Goal: Entertainment & Leisure: Consume media (video, audio)

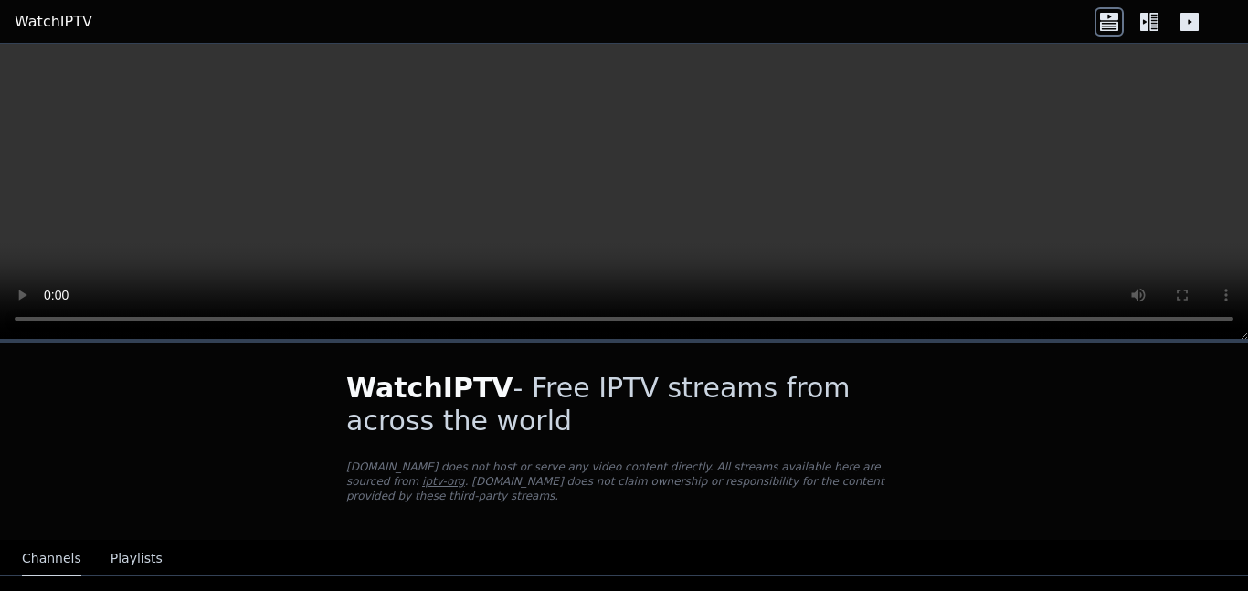
click at [672, 153] on video at bounding box center [624, 192] width 1248 height 296
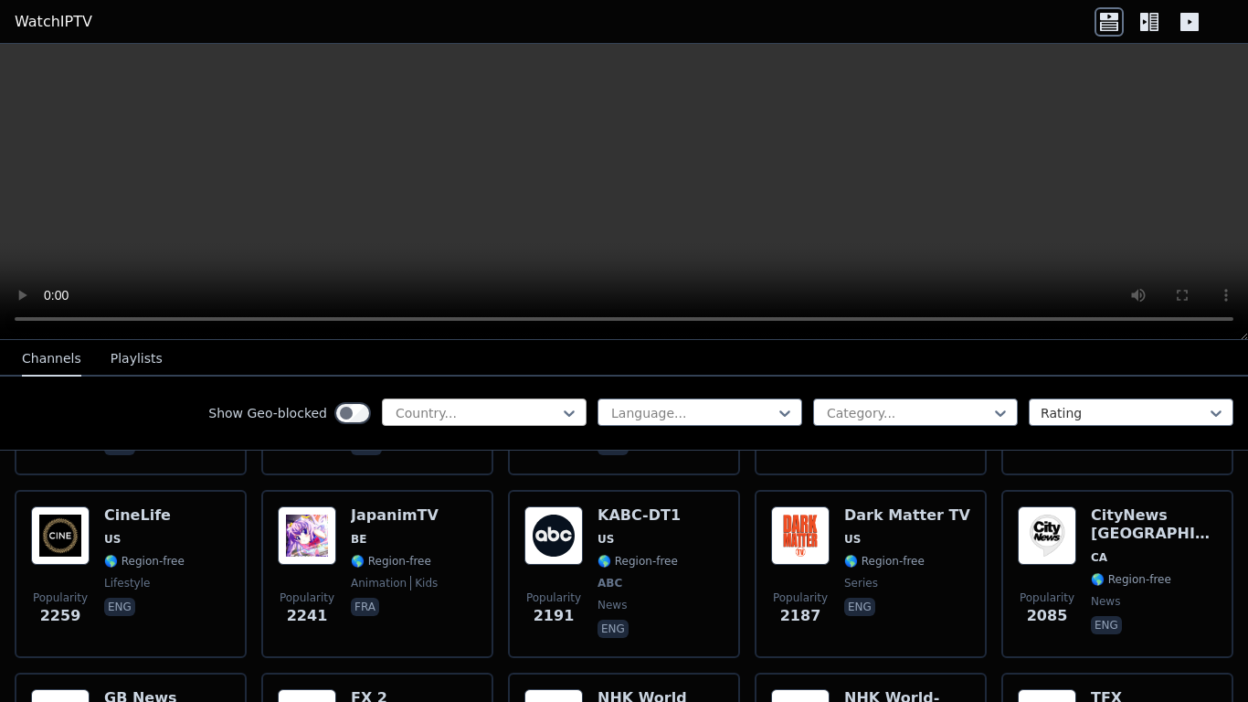
scroll to position [890, 0]
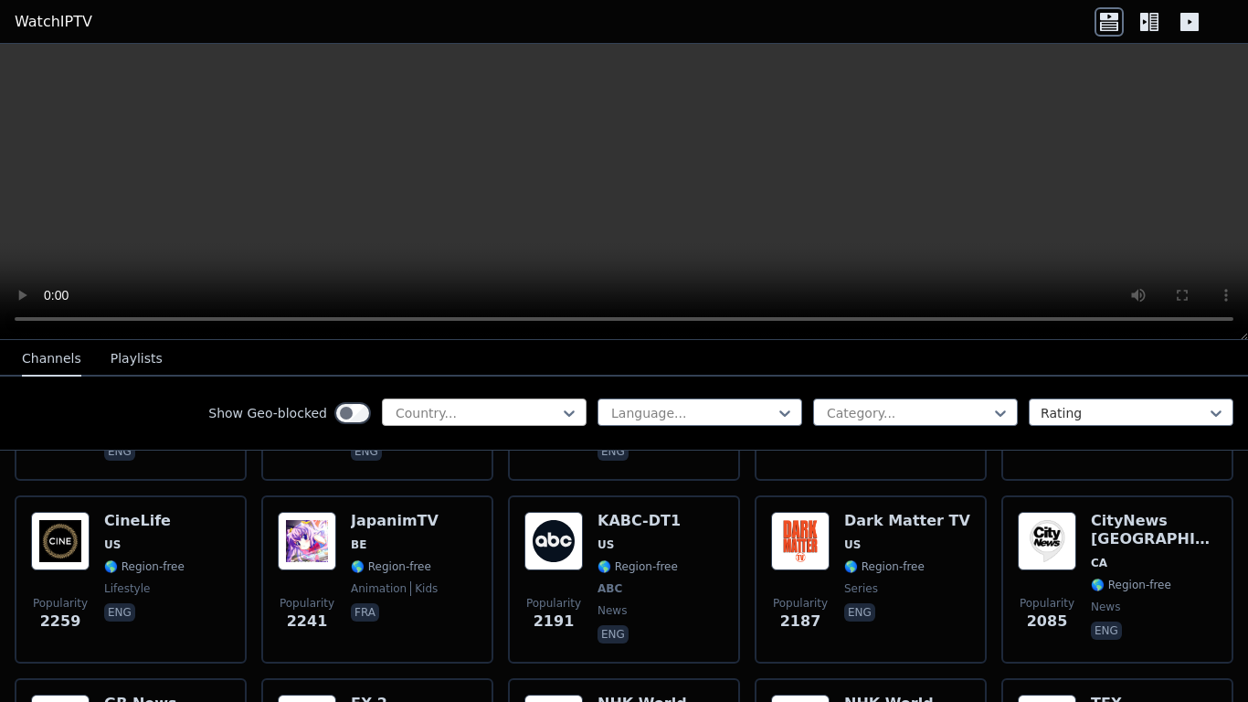
click at [558, 418] on div at bounding box center [477, 413] width 166 height 18
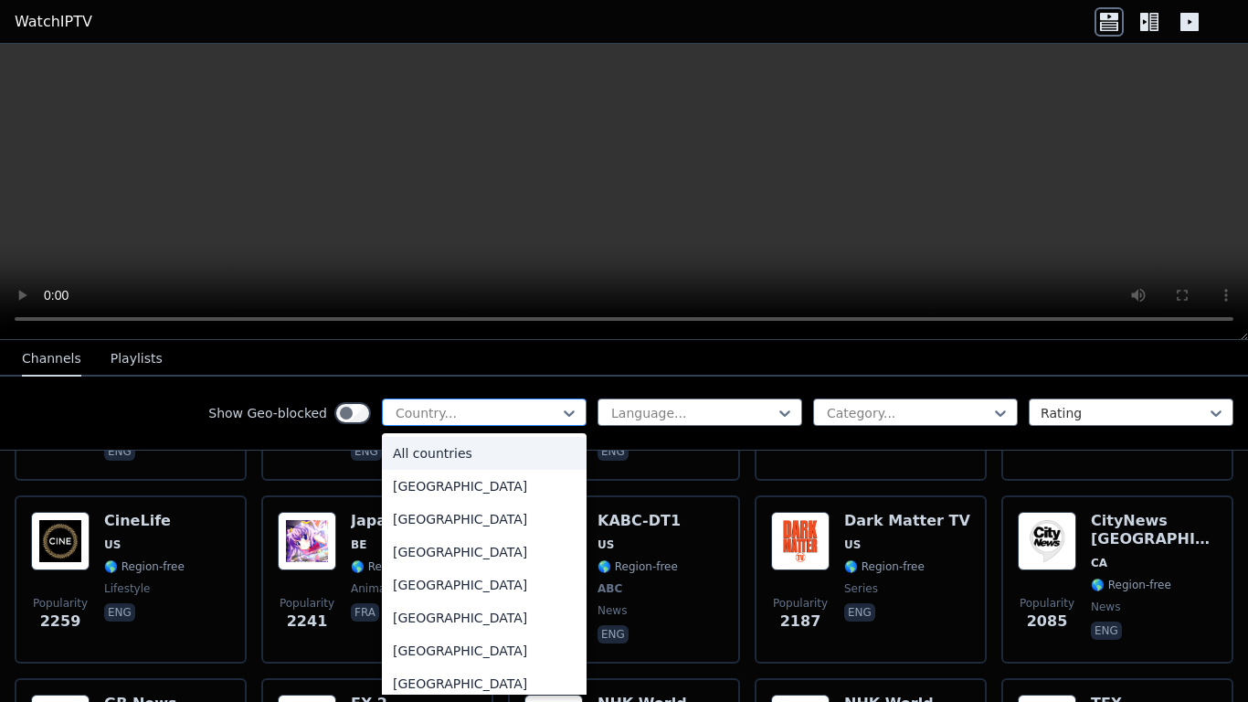
click at [558, 418] on div at bounding box center [477, 413] width 166 height 18
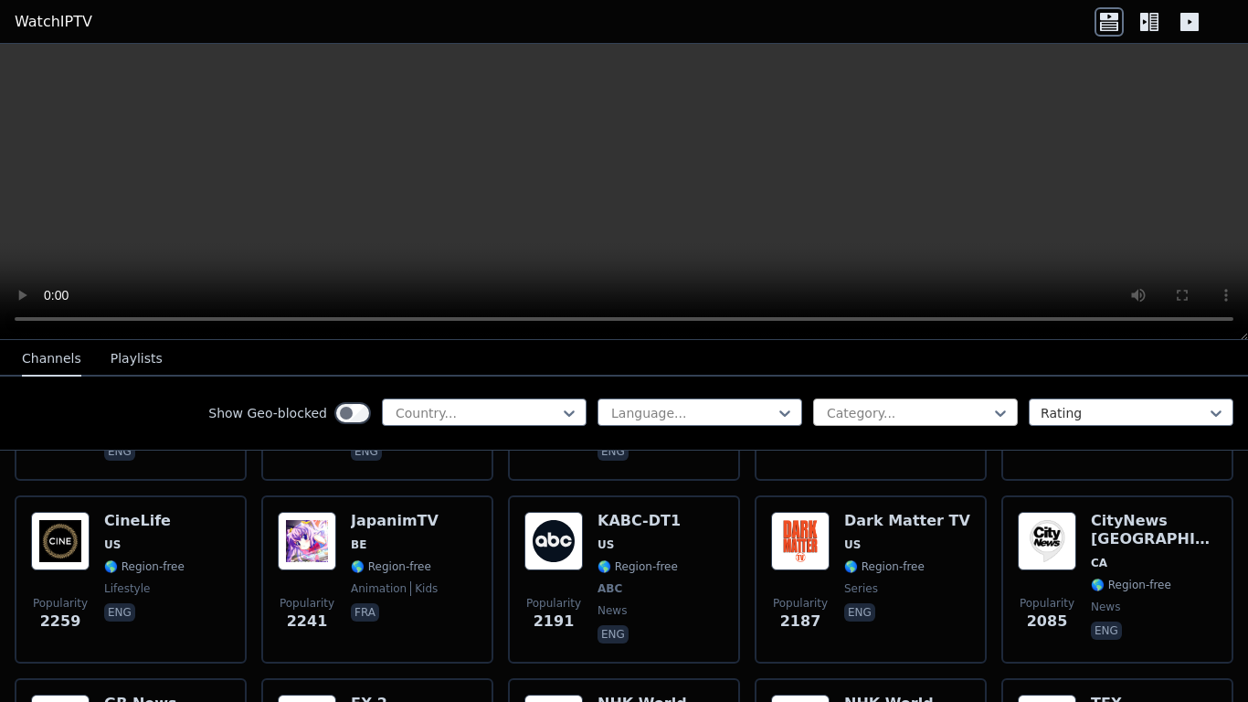
click at [885, 404] on div at bounding box center [908, 413] width 166 height 18
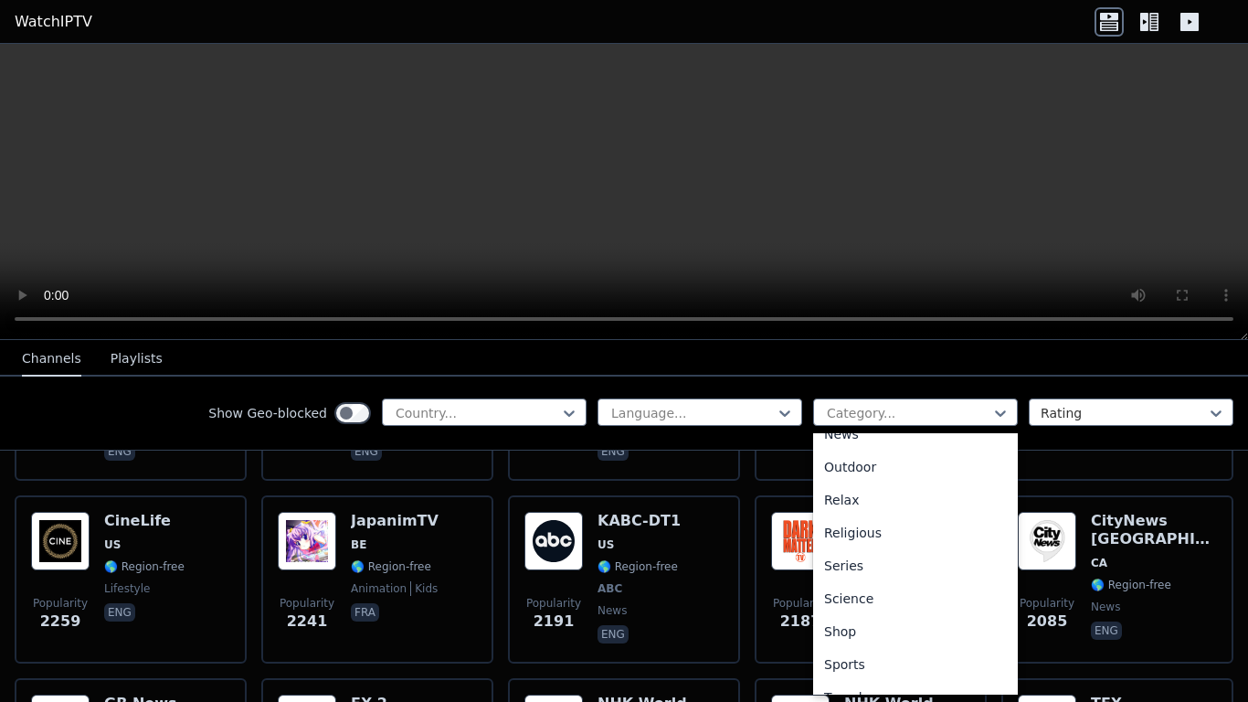
scroll to position [394, 0]
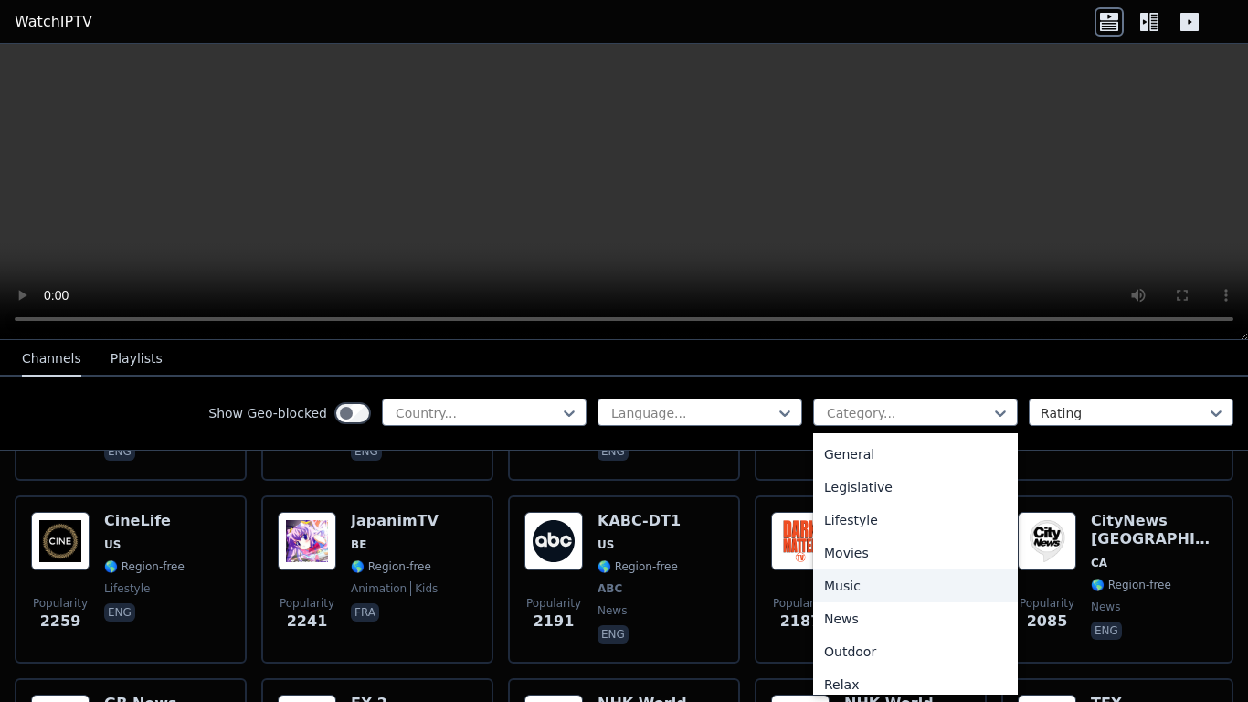
click at [944, 589] on div "Music" at bounding box center [915, 585] width 205 height 33
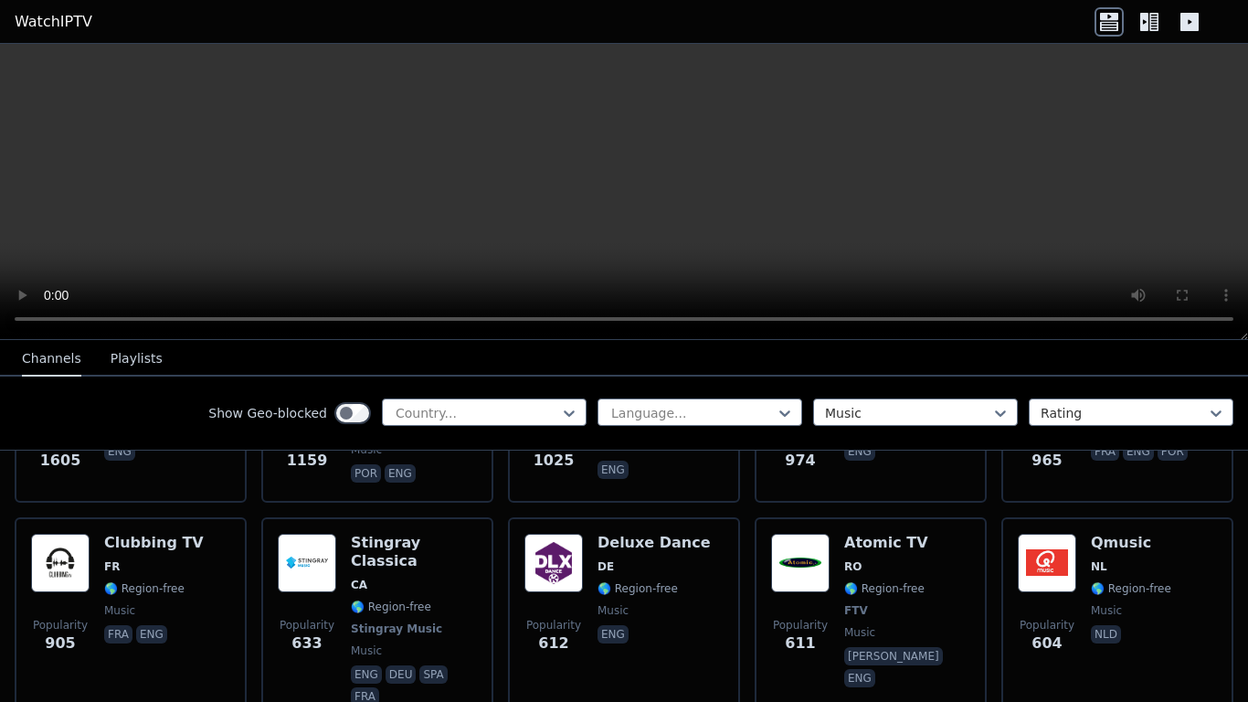
scroll to position [287, 0]
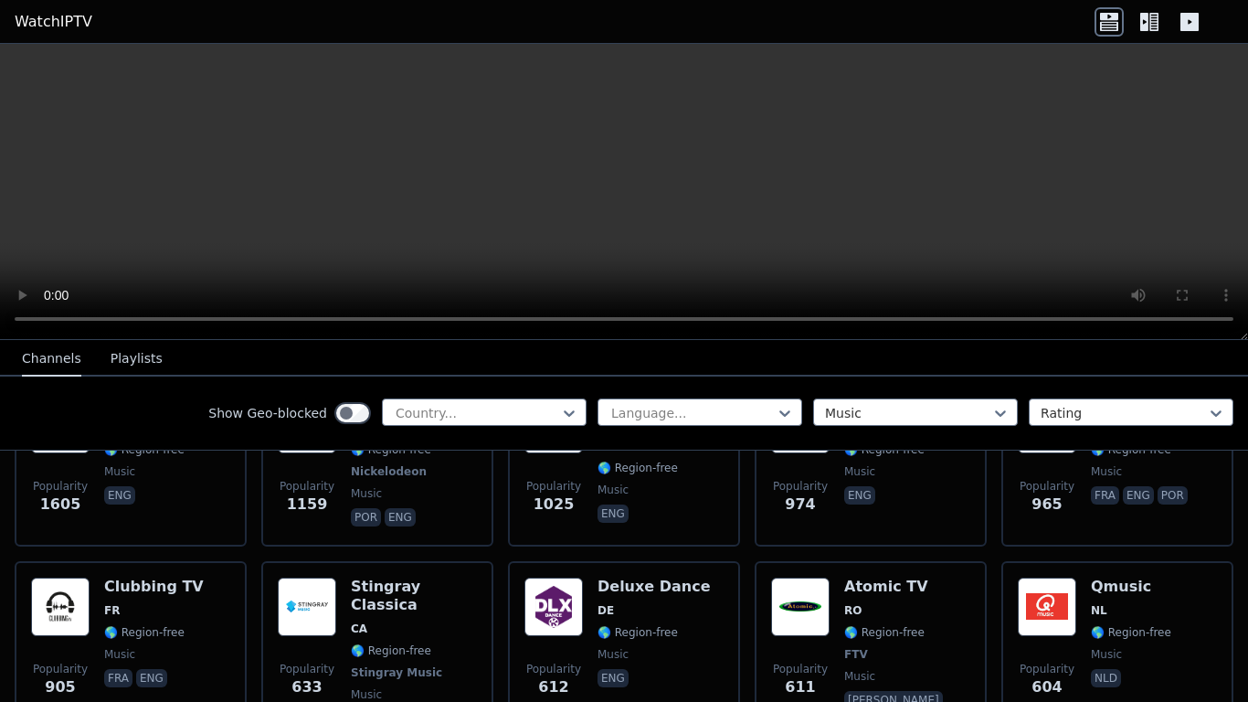
click at [111, 357] on button "Playlists" at bounding box center [137, 359] width 52 height 35
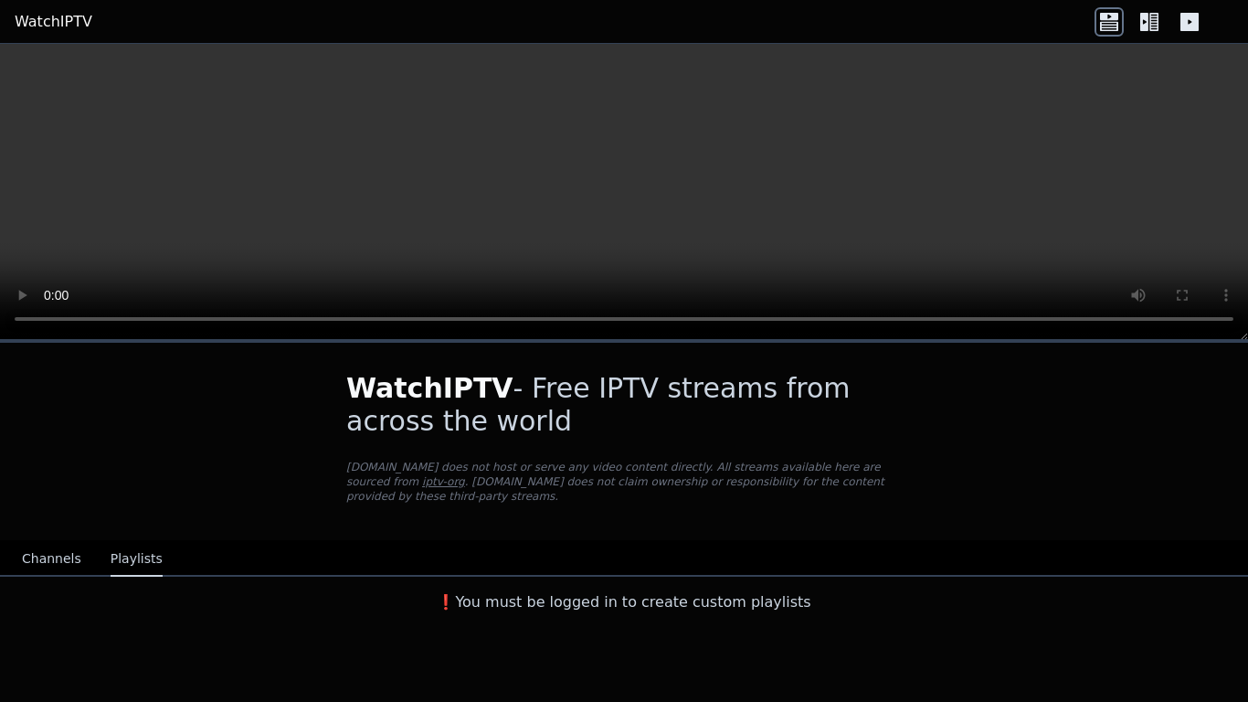
click at [52, 556] on button "Channels" at bounding box center [51, 559] width 59 height 35
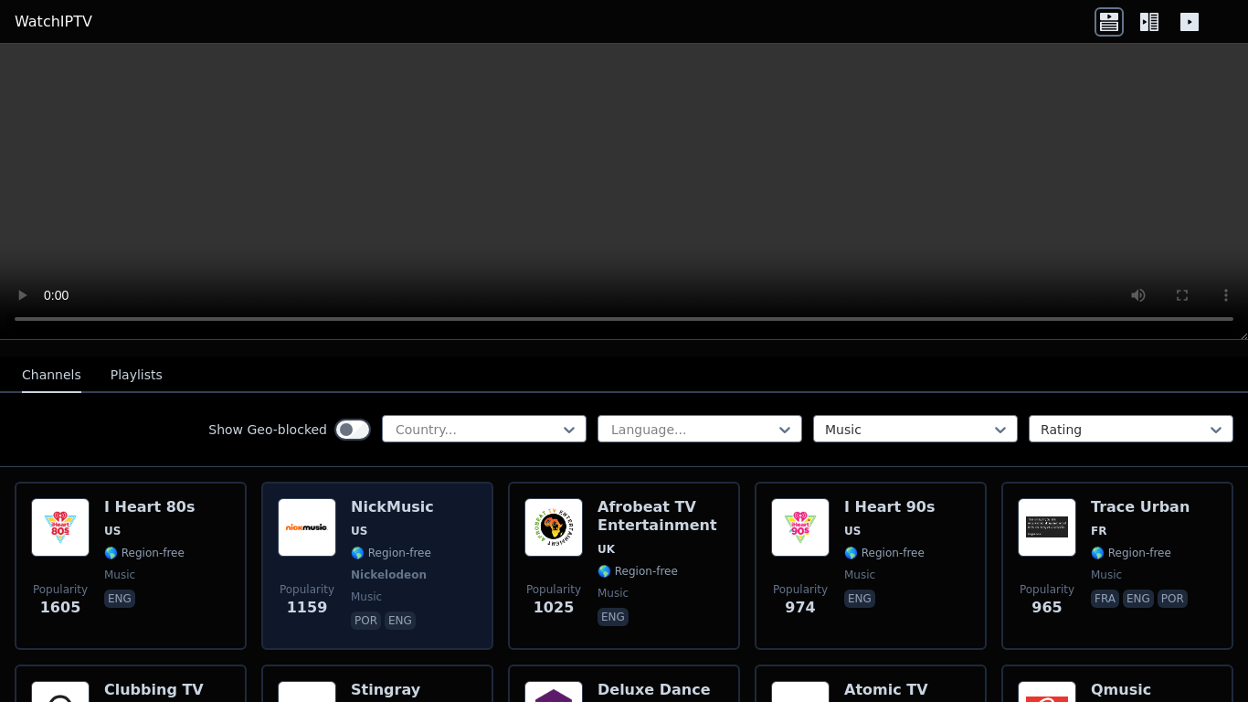
scroll to position [190, 0]
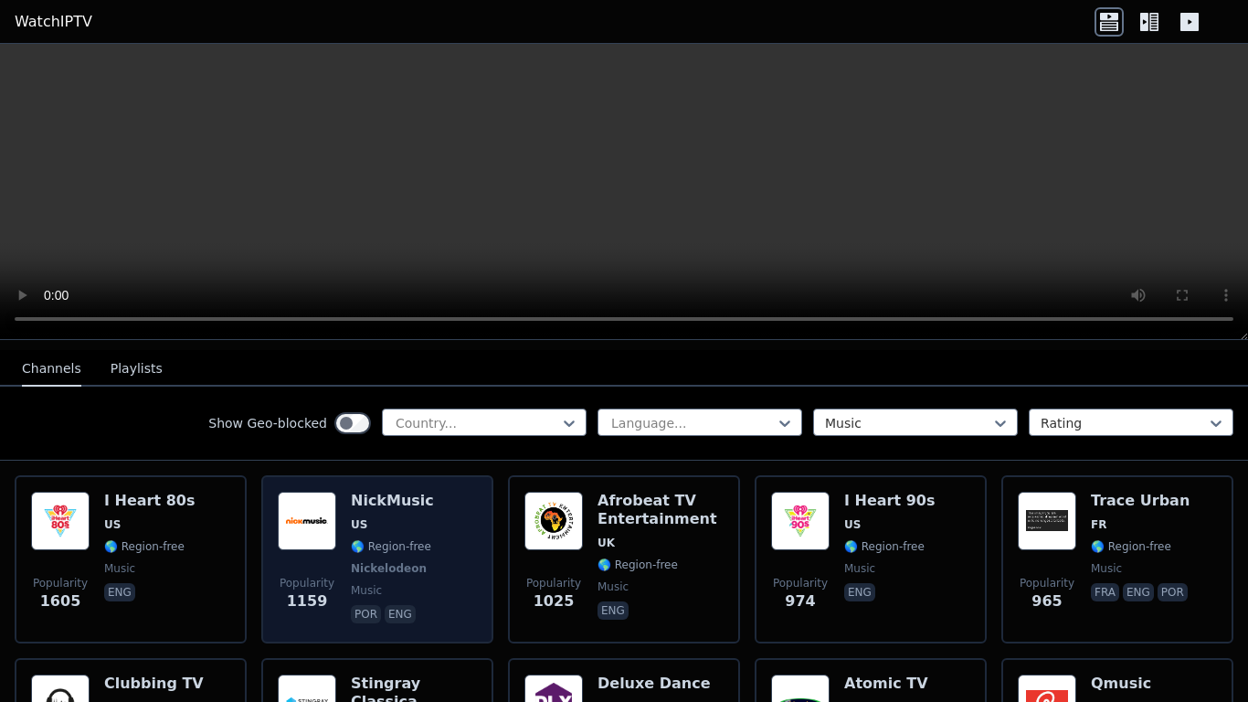
click at [391, 559] on div "NickMusic US 🌎 Region-free Nickelodeon music por eng" at bounding box center [392, 559] width 83 height 135
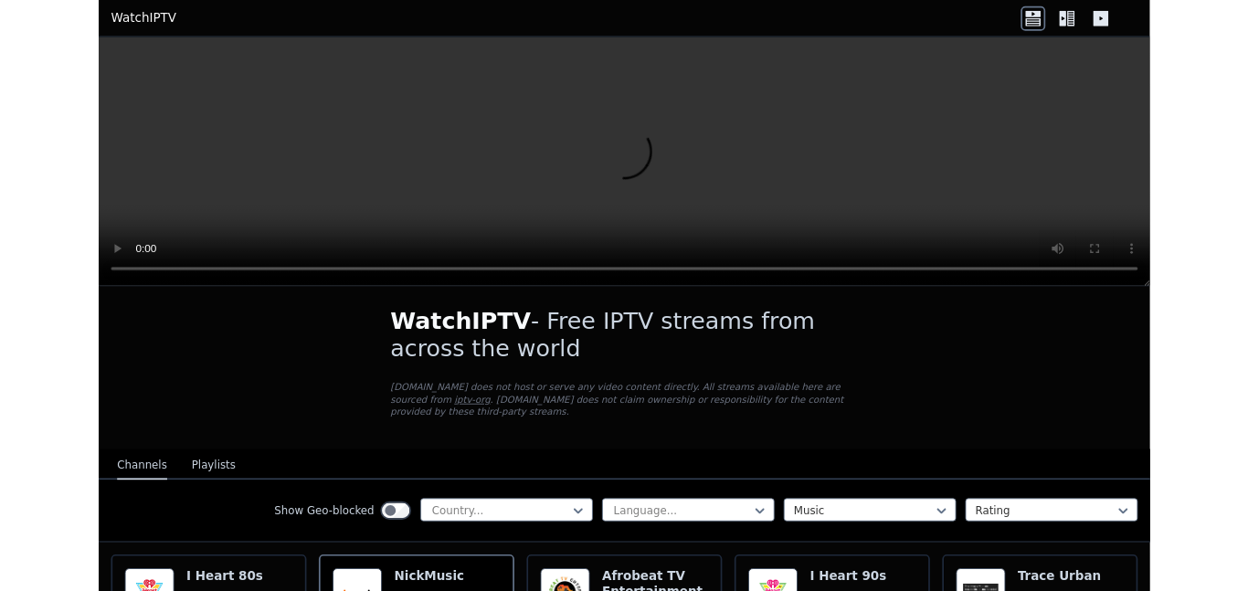
scroll to position [0, 0]
